Goal: Contribute content: Contribute content

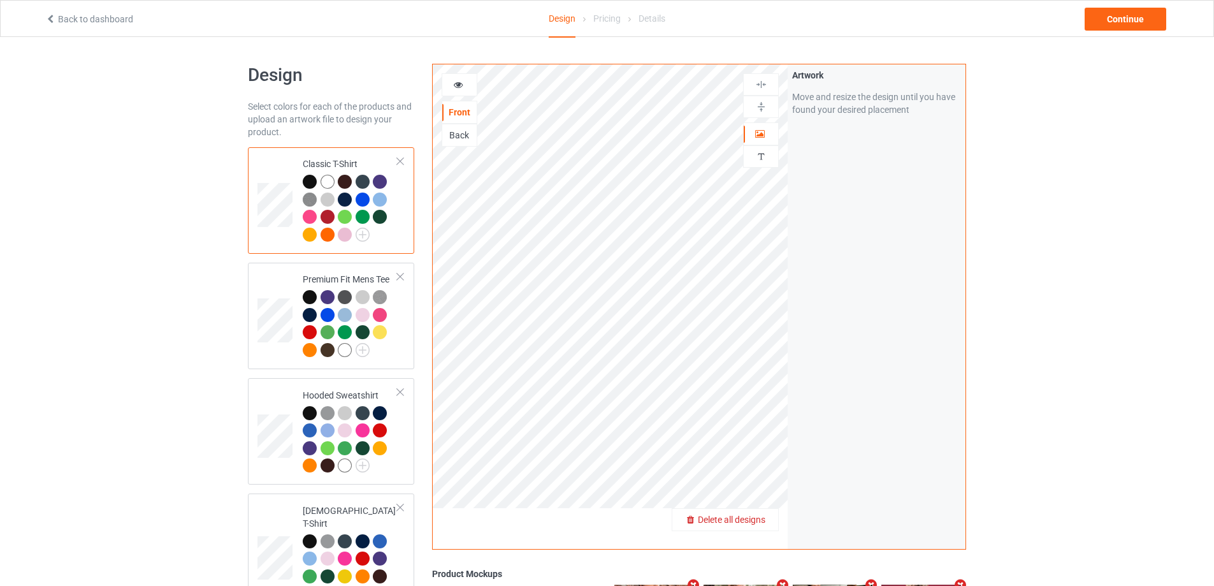
click at [755, 522] on span "Delete all designs" at bounding box center [732, 519] width 68 height 10
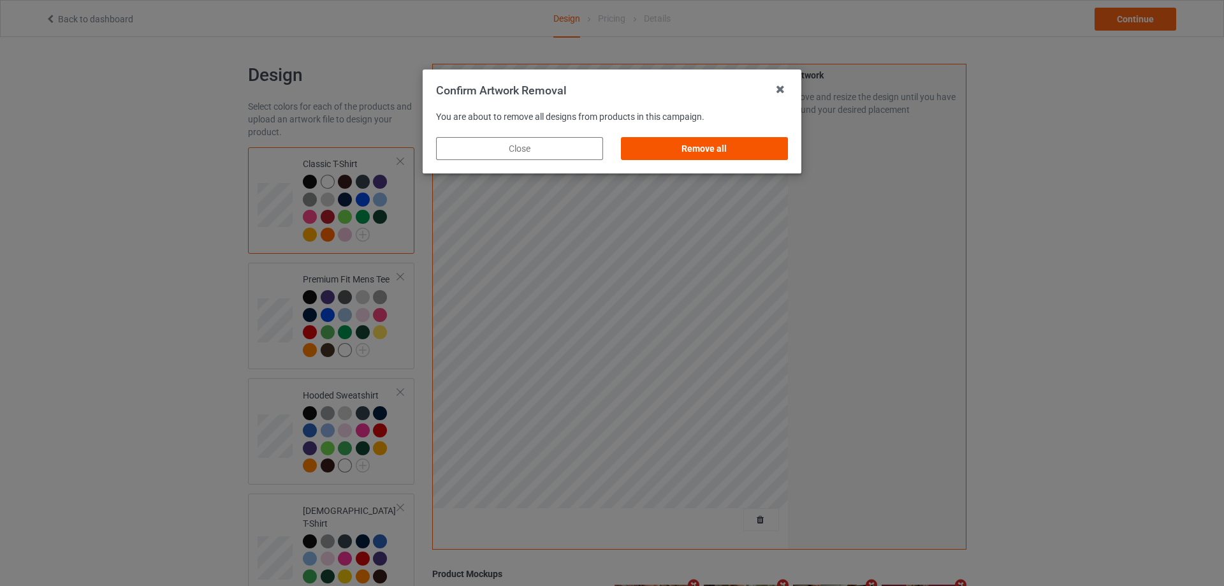
click at [750, 150] on div "Remove all" at bounding box center [704, 148] width 167 height 23
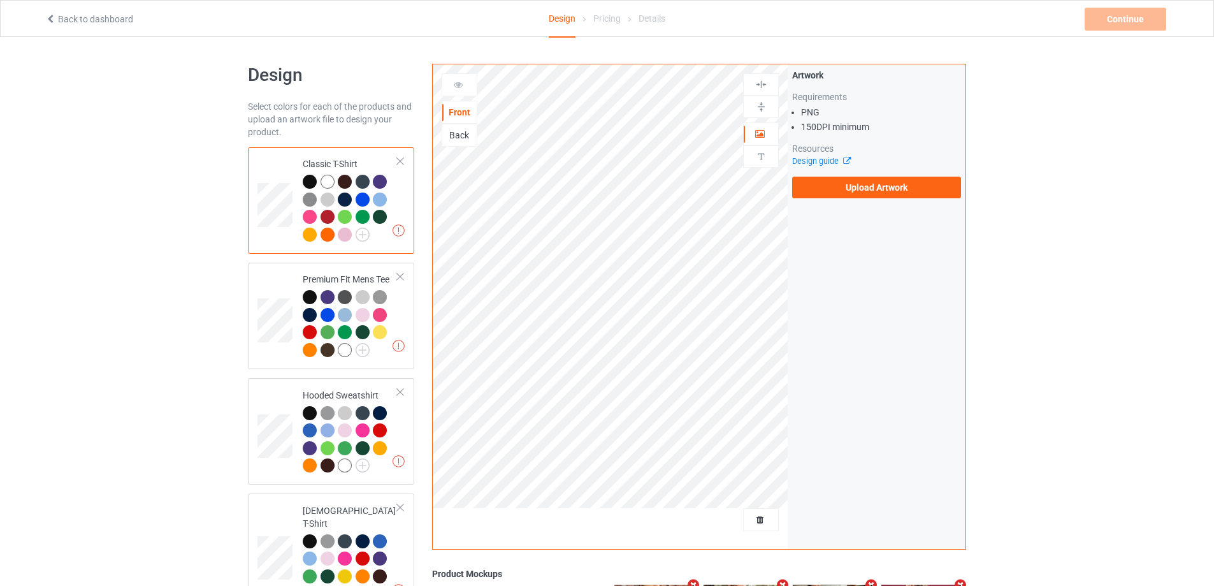
click at [864, 212] on div "Artwork Requirements PNG 150 DPI minimum Resources Design guide Upload Artwork" at bounding box center [877, 306] width 178 height 484
click at [862, 197] on label "Upload Artwork" at bounding box center [876, 188] width 169 height 22
click at [0, 0] on input "Upload Artwork" at bounding box center [0, 0] width 0 height 0
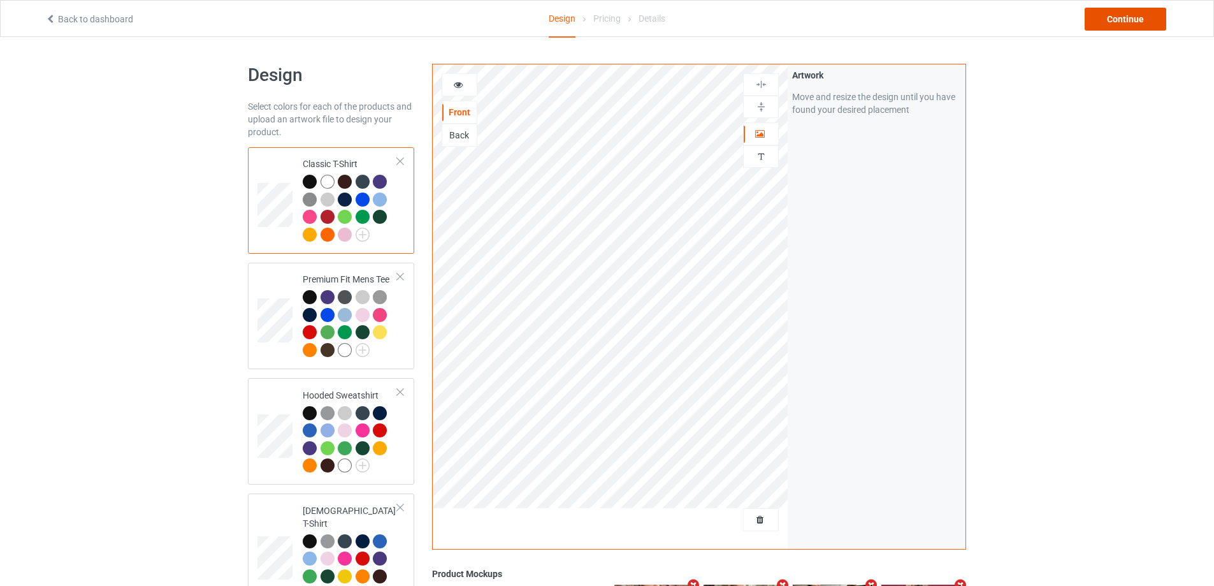
click at [1102, 24] on div "Continue" at bounding box center [1126, 19] width 82 height 23
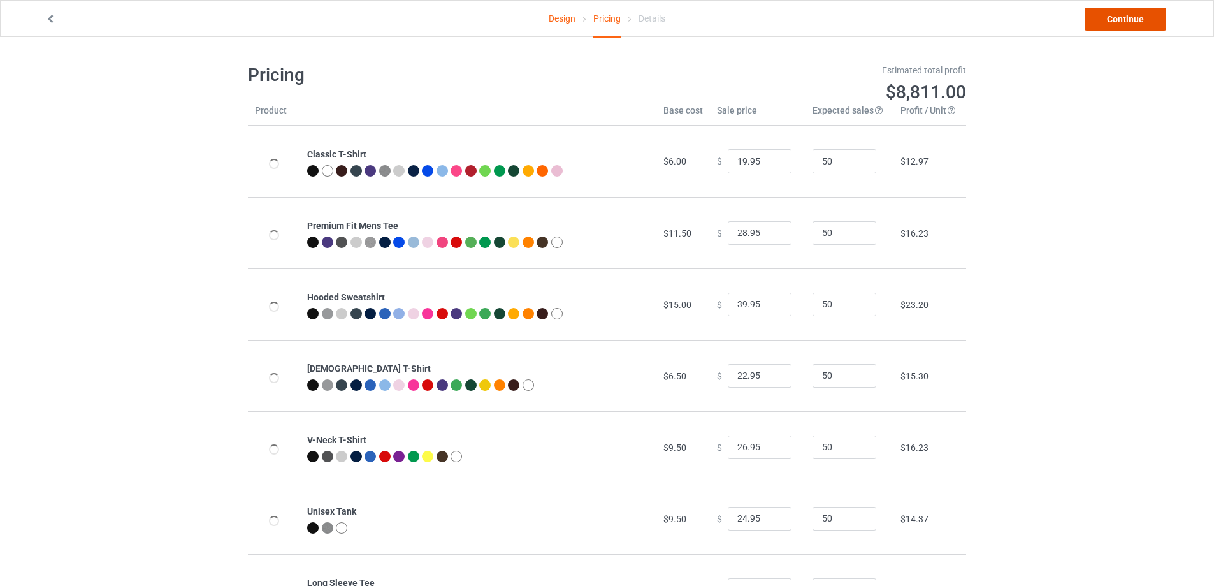
click at [1103, 25] on link "Continue" at bounding box center [1126, 19] width 82 height 23
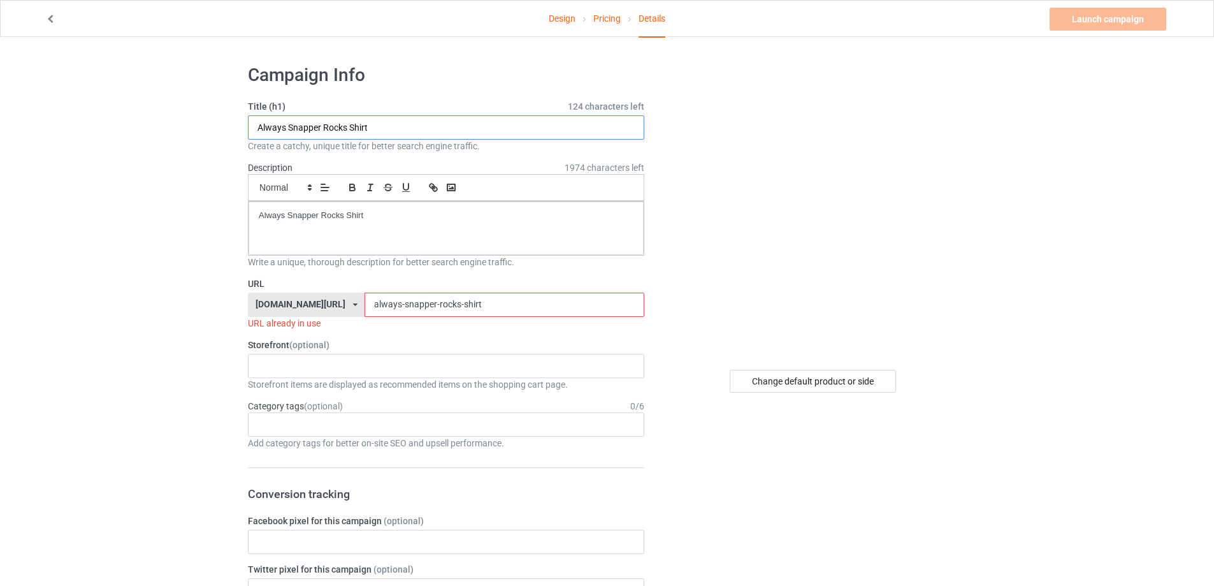
drag, startPoint x: 342, startPoint y: 123, endPoint x: 140, endPoint y: 125, distance: 202.0
paste input "[PERSON_NAME] Top Rail Dunkin Donut s"
type input "[PERSON_NAME] Top Rail Dunkin Donut shirt"
drag, startPoint x: 280, startPoint y: 214, endPoint x: 22, endPoint y: 215, distance: 258.1
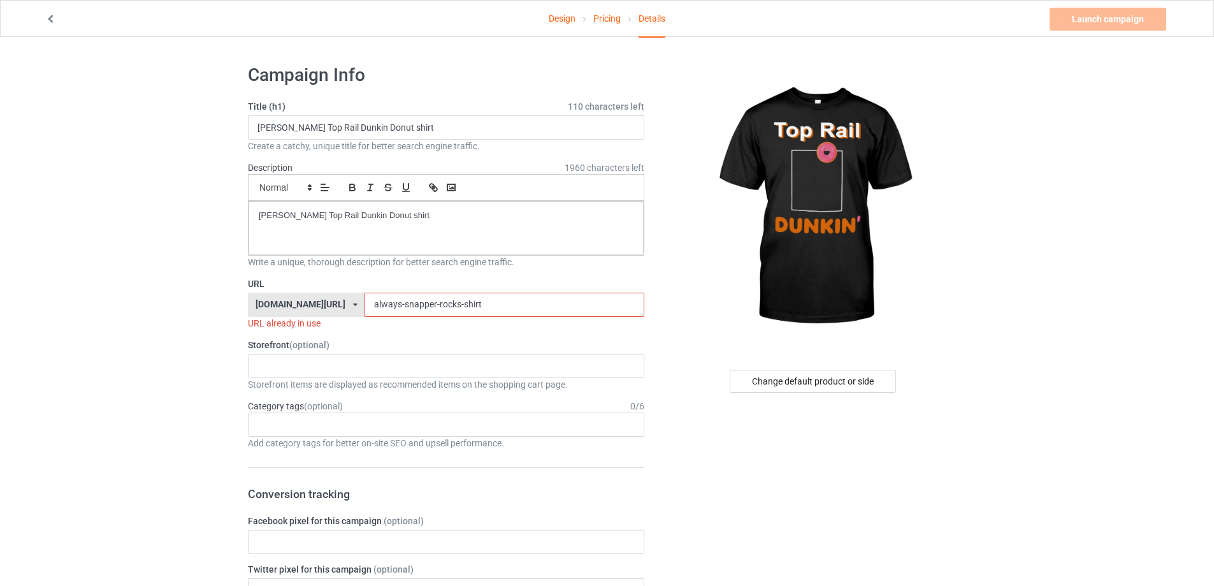
drag, startPoint x: 467, startPoint y: 301, endPoint x: 177, endPoint y: 292, distance: 290.1
paste input "[PERSON_NAME]-top-rail-[GEOGRAPHIC_DATA]-[GEOGRAPHIC_DATA]"
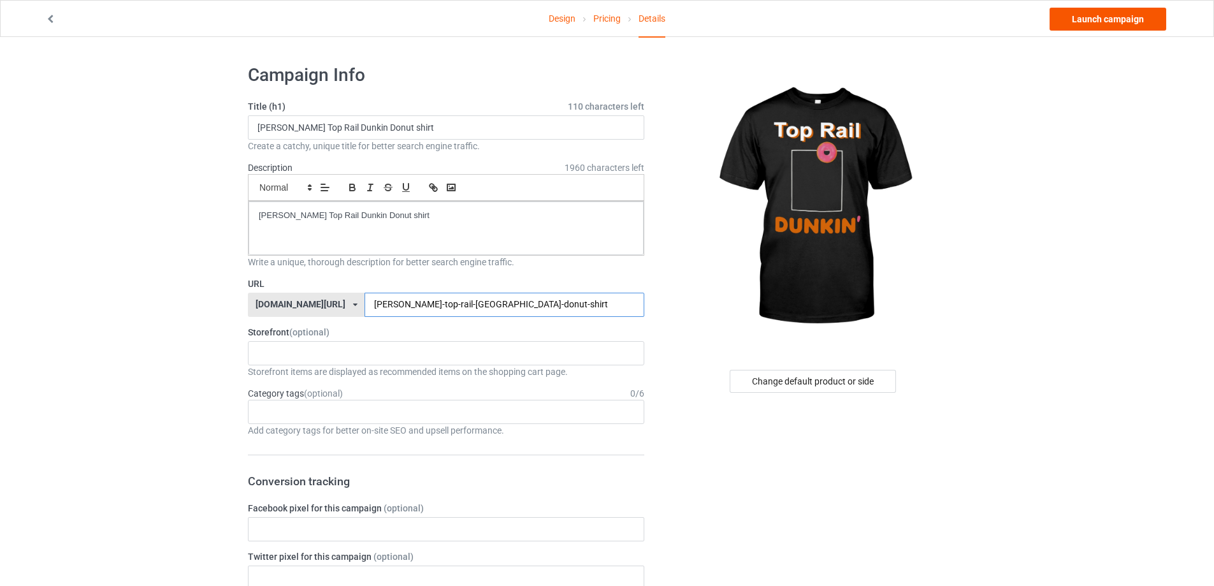
type input "[PERSON_NAME]-top-rail-[GEOGRAPHIC_DATA]-donut-shirt"
click at [1116, 22] on link "Launch campaign" at bounding box center [1108, 19] width 117 height 23
